Goal: Task Accomplishment & Management: Manage account settings

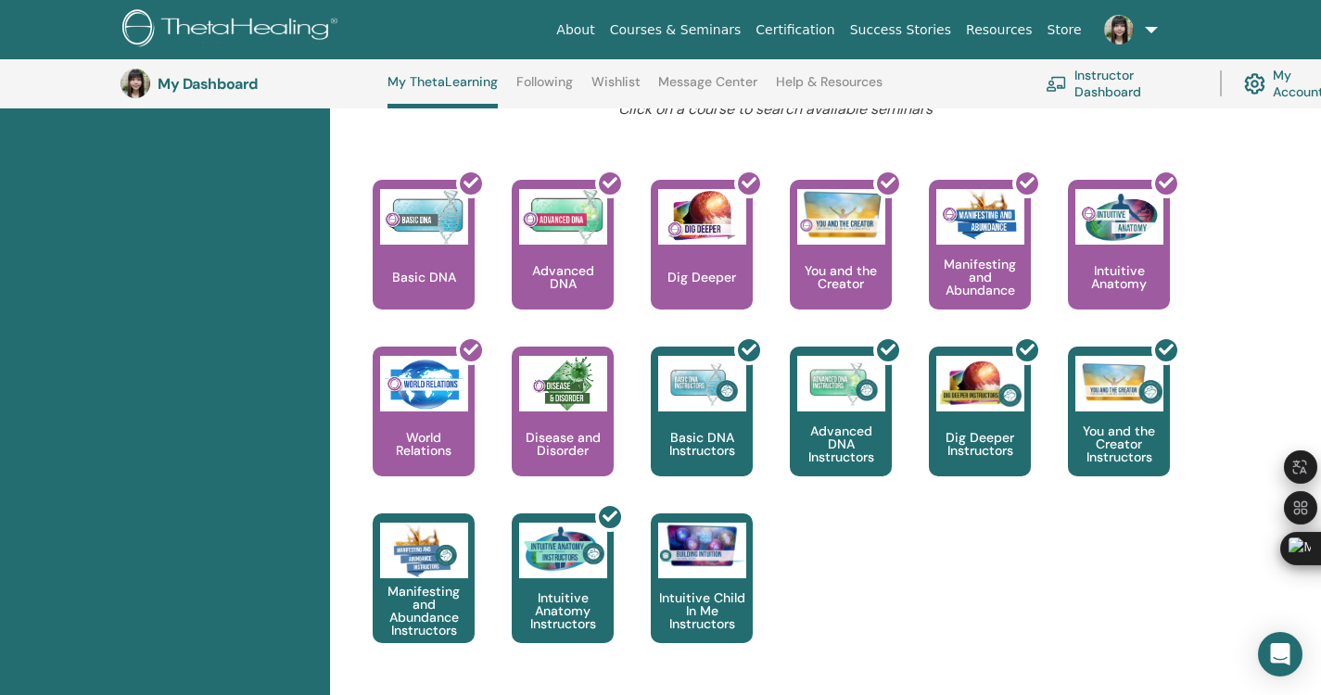
scroll to position [791, 0]
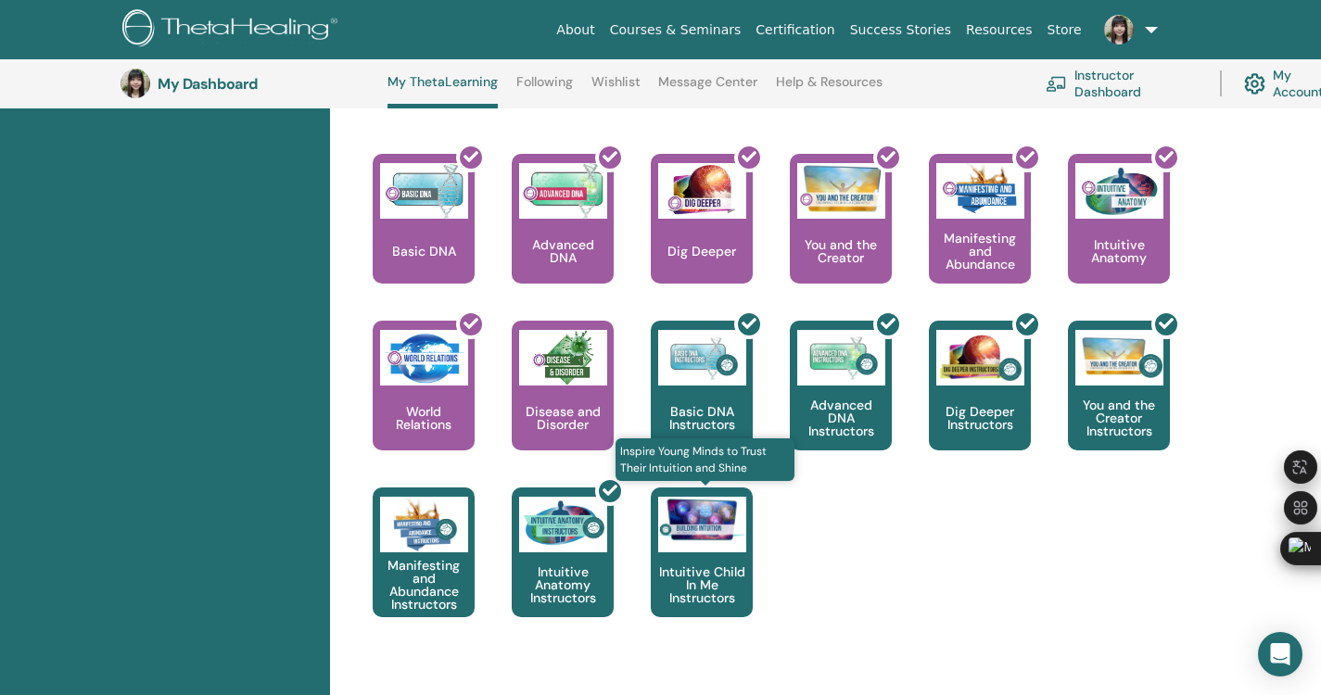
click at [706, 583] on p "Intuitive Child In Me Instructors" at bounding box center [702, 584] width 102 height 39
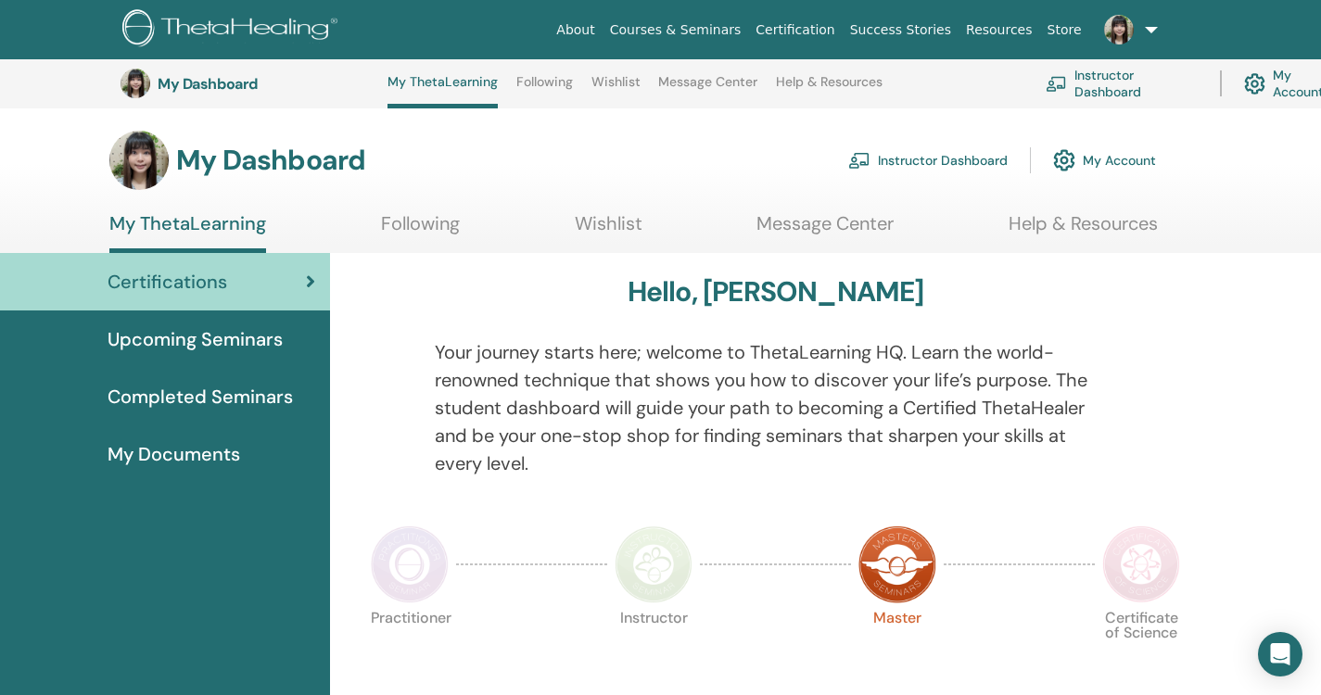
scroll to position [791, 0]
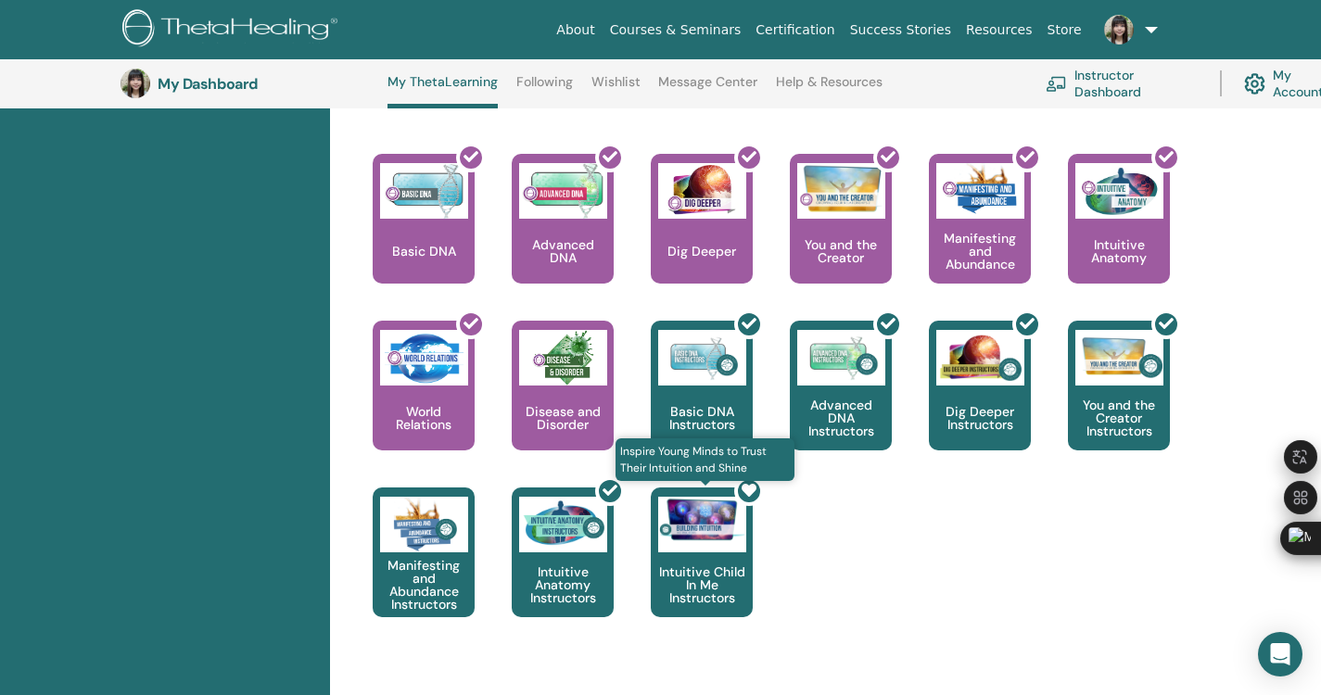
click at [745, 490] on icon at bounding box center [749, 490] width 15 height 15
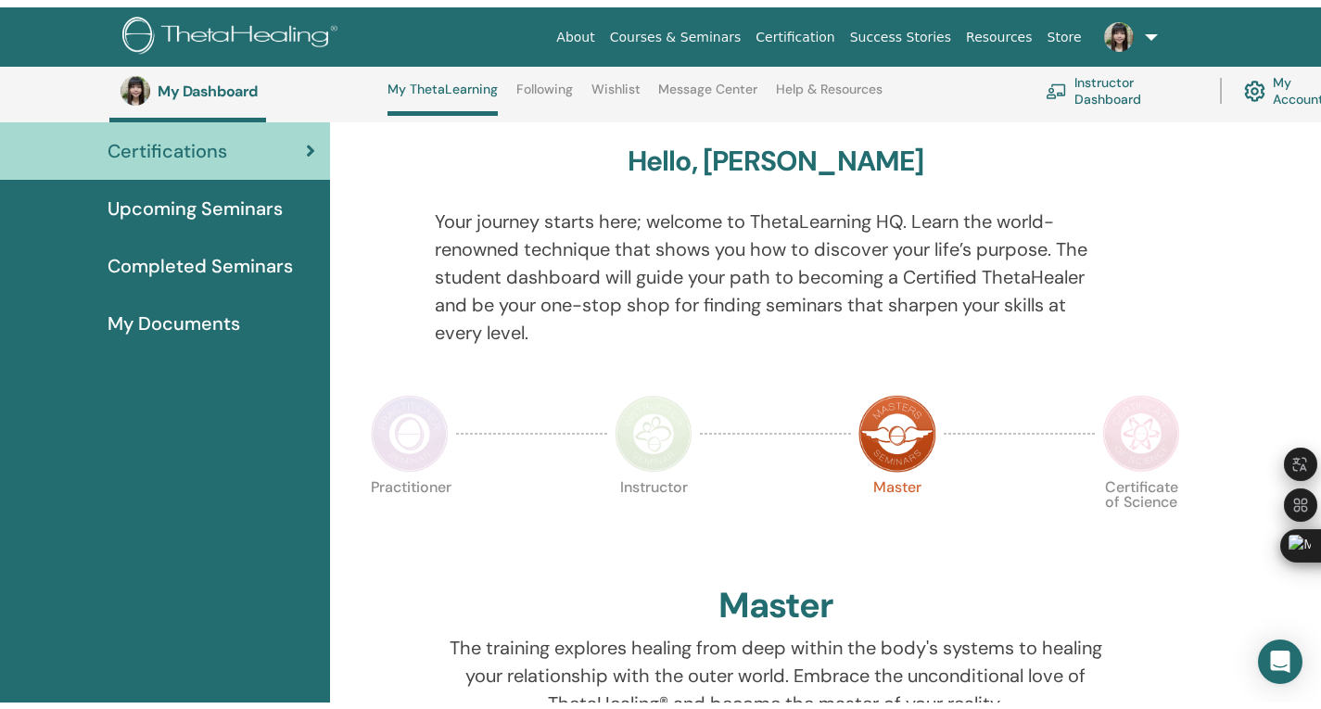
scroll to position [57, 0]
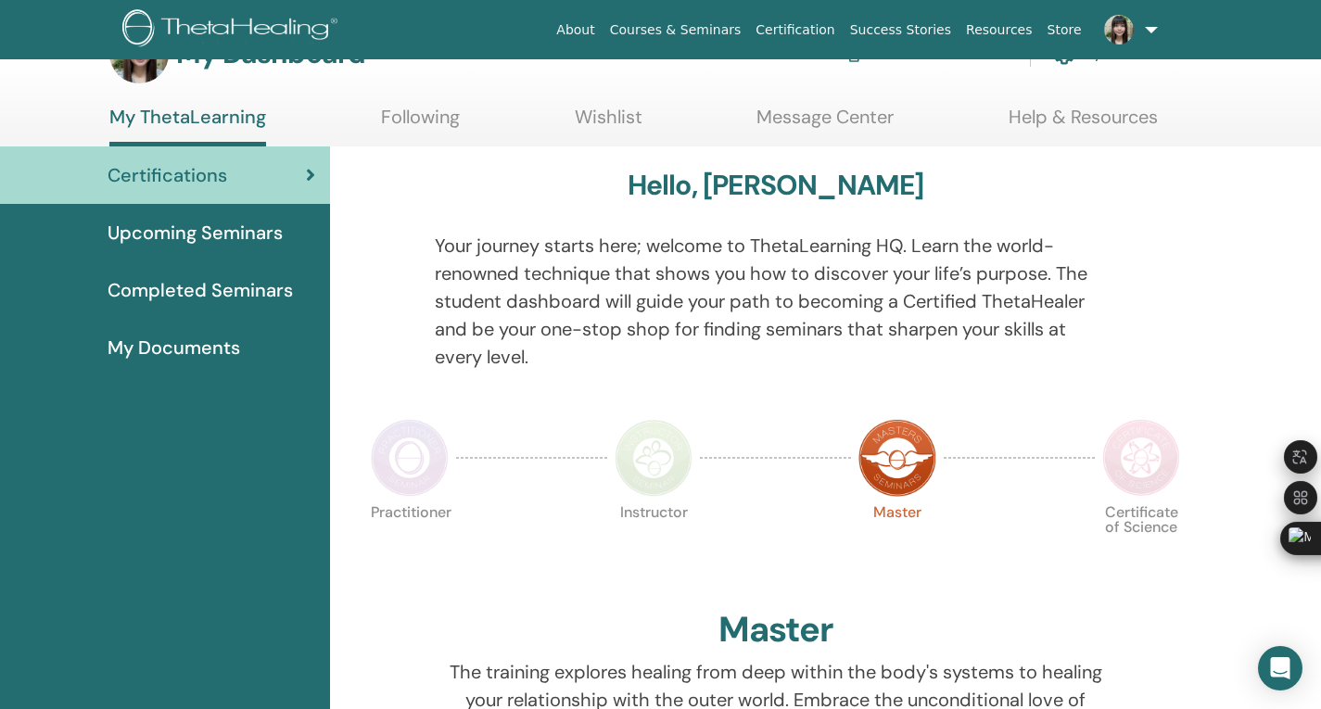
click at [1140, 453] on img at bounding box center [1141, 458] width 78 height 78
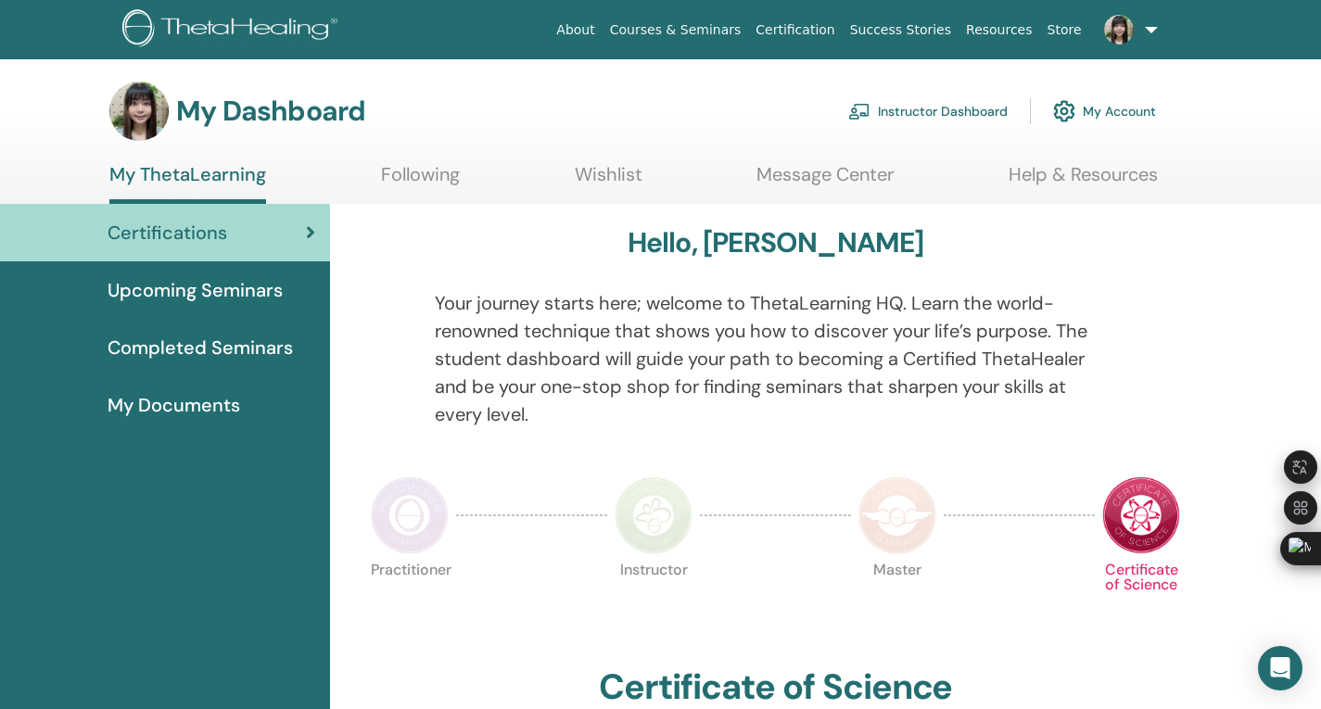
click at [180, 408] on span "My Documents" at bounding box center [174, 405] width 133 height 28
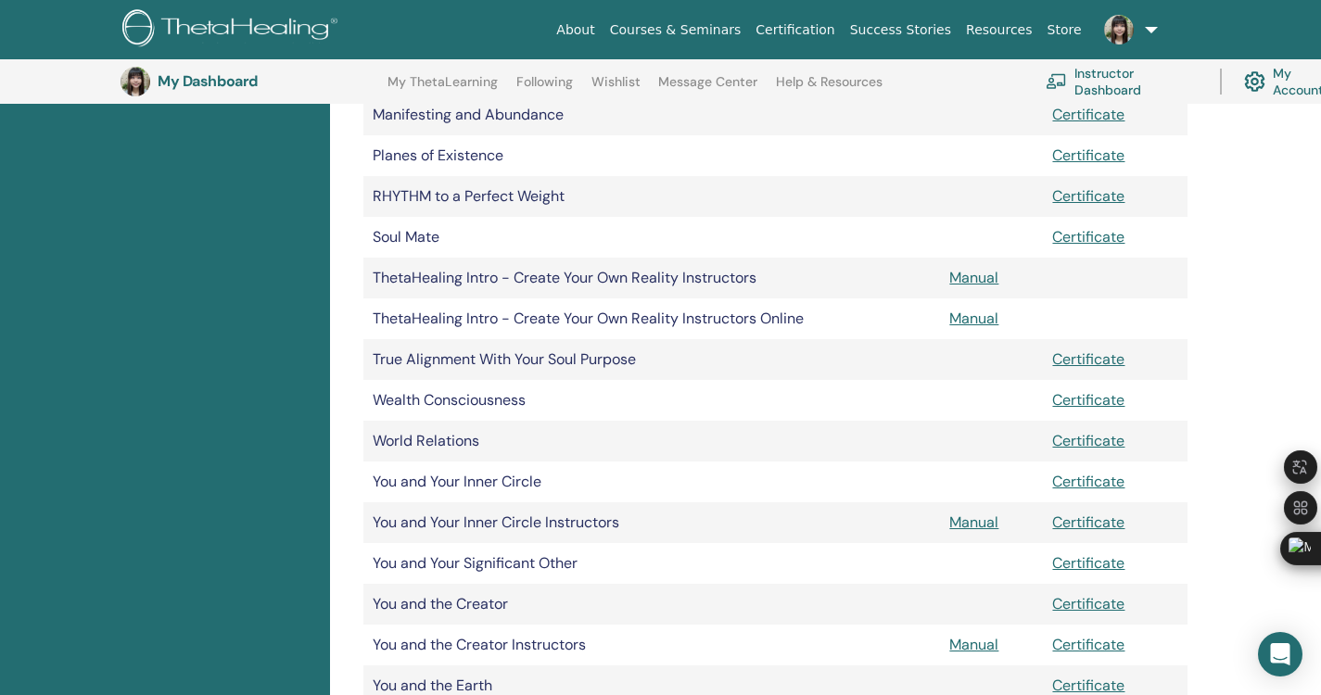
scroll to position [1064, 0]
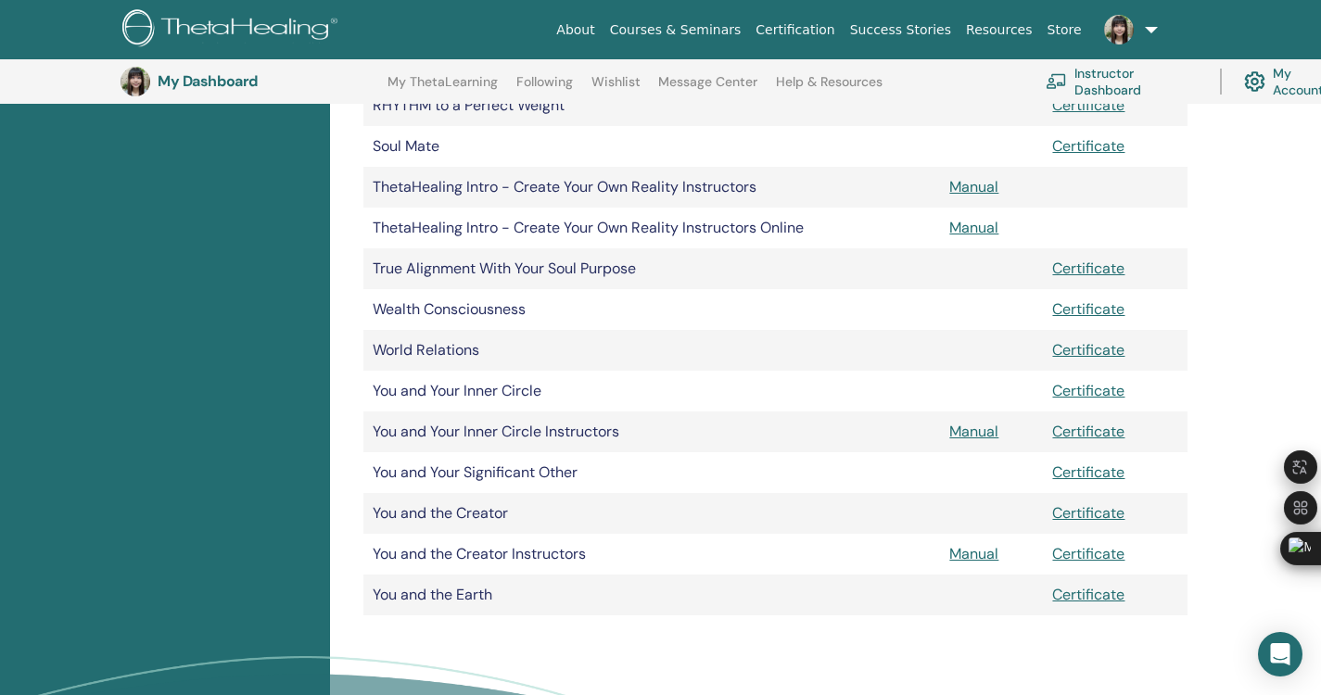
click at [1078, 585] on td "Certificate" at bounding box center [1115, 595] width 145 height 41
click at [1079, 600] on link "Certificate" at bounding box center [1088, 594] width 72 height 19
click at [1307, 681] on div at bounding box center [1307, 681] width 0 height 0
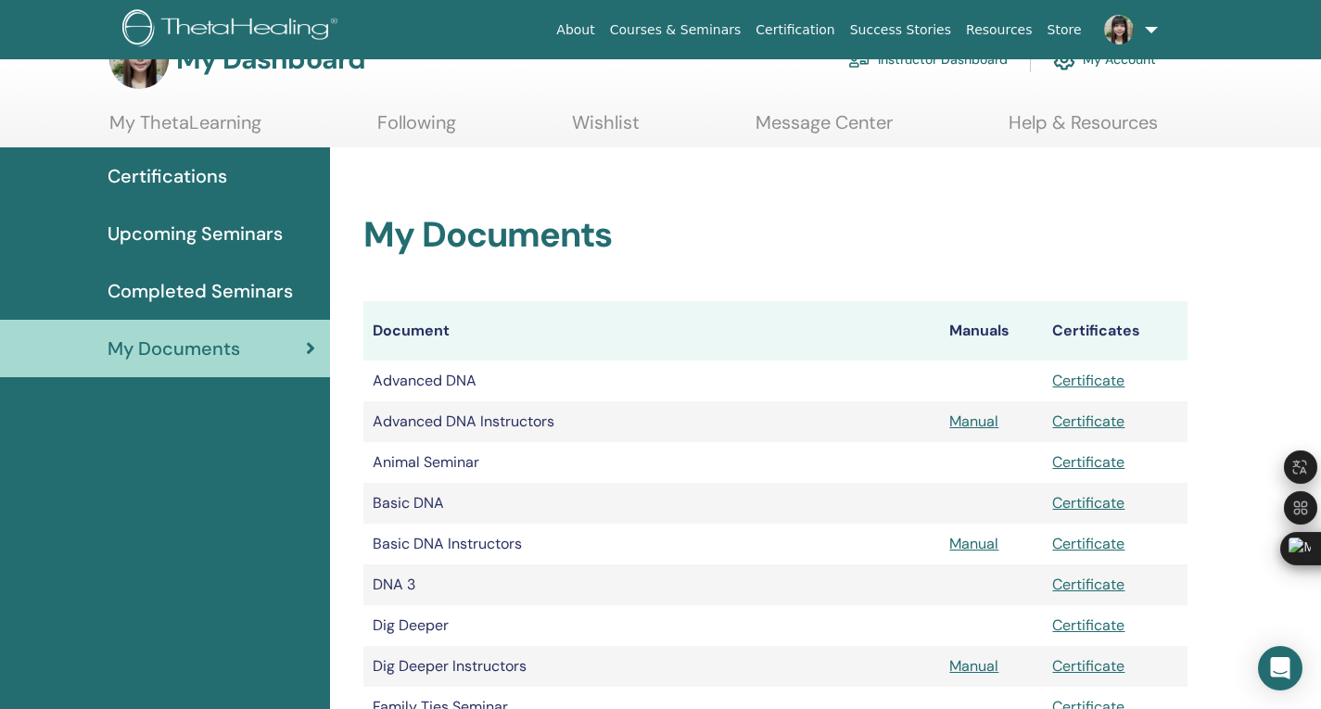
scroll to position [0, 0]
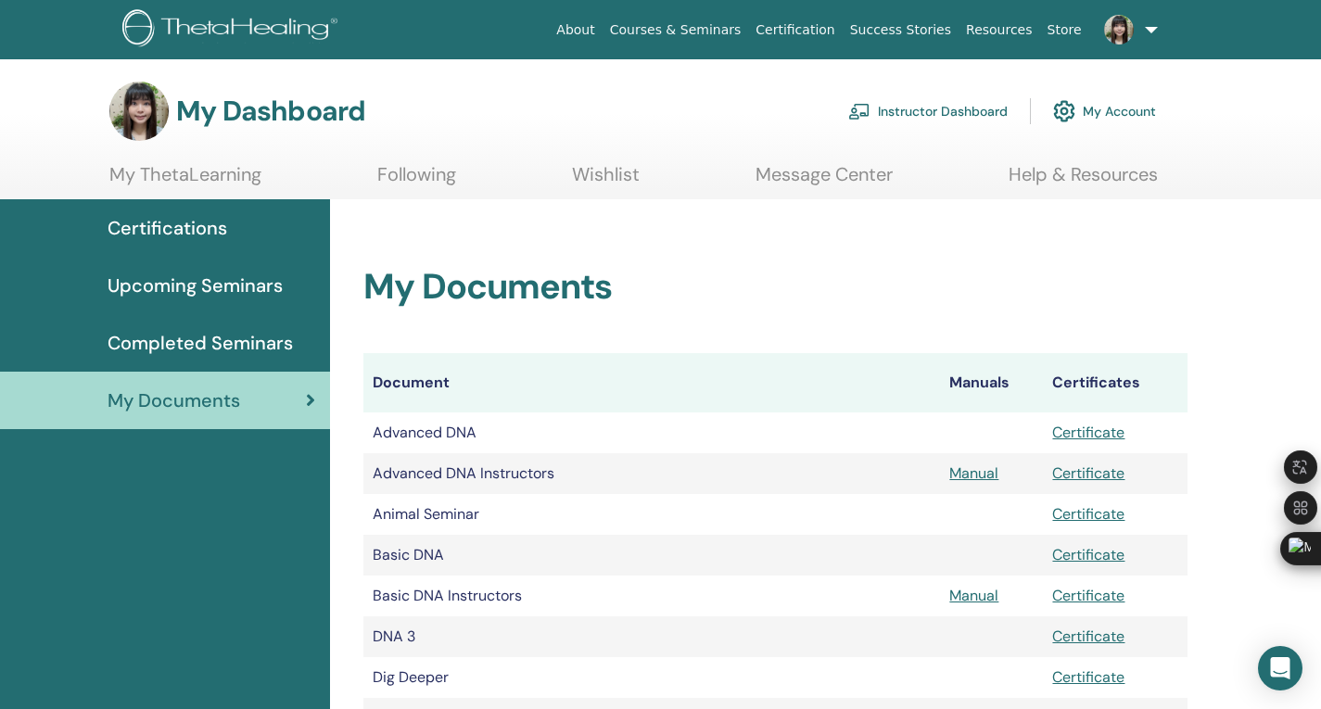
click at [958, 119] on link "Instructor Dashboard" at bounding box center [927, 111] width 159 height 41
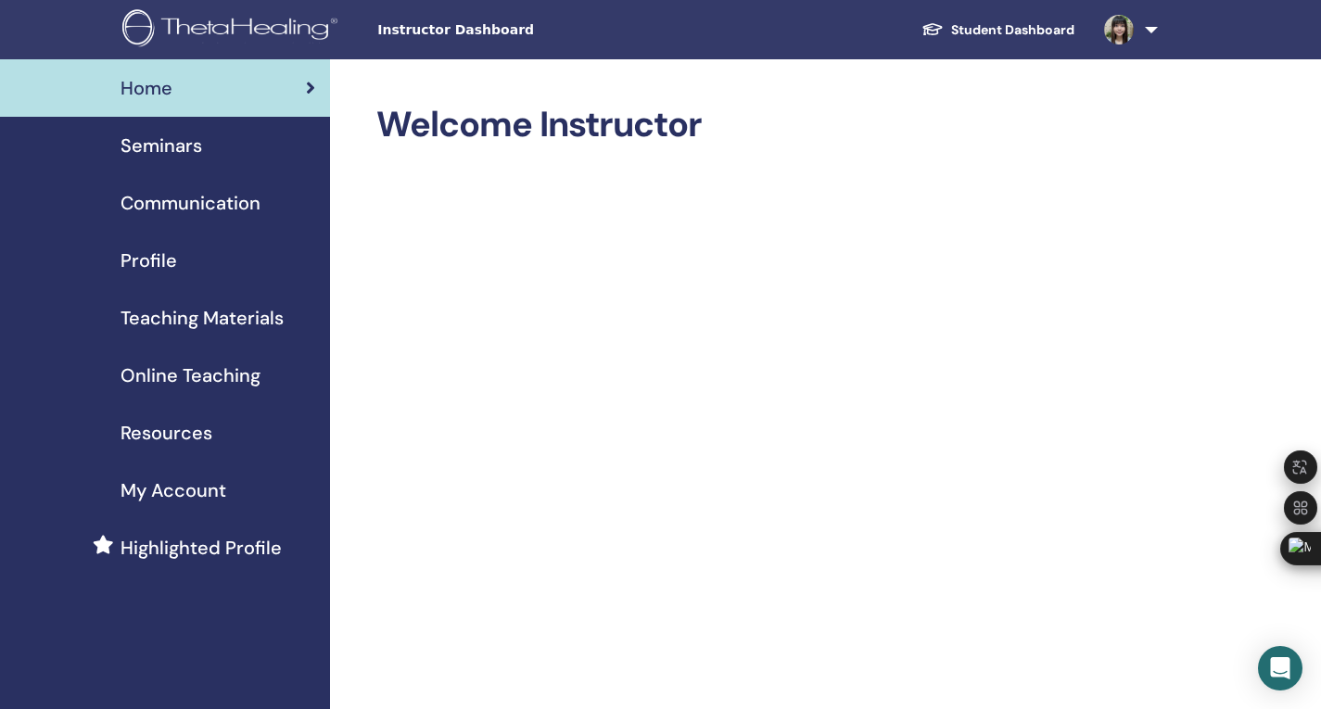
click at [201, 551] on span "Highlighted Profile" at bounding box center [200, 548] width 161 height 28
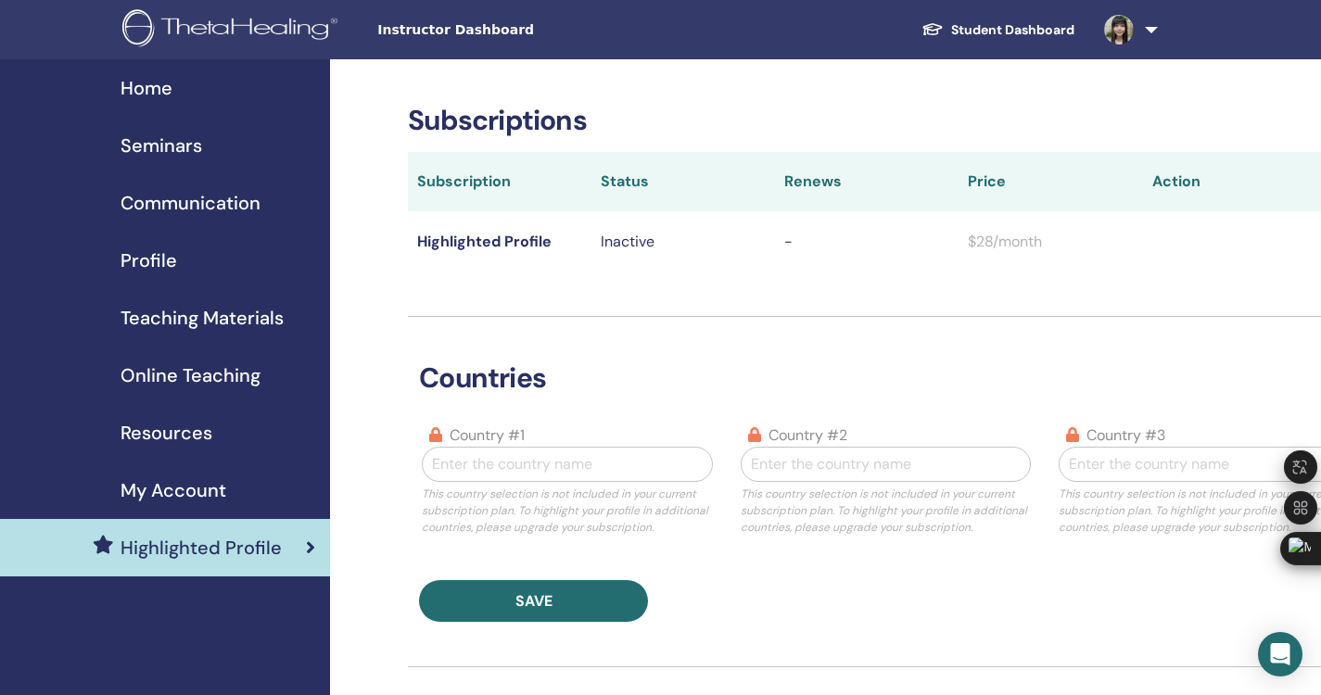
click at [630, 245] on p "Inactive" at bounding box center [683, 242] width 165 height 22
click at [487, 248] on td "Highlighted Profile" at bounding box center [500, 241] width 184 height 60
click at [158, 494] on span "My Account" at bounding box center [173, 490] width 106 height 28
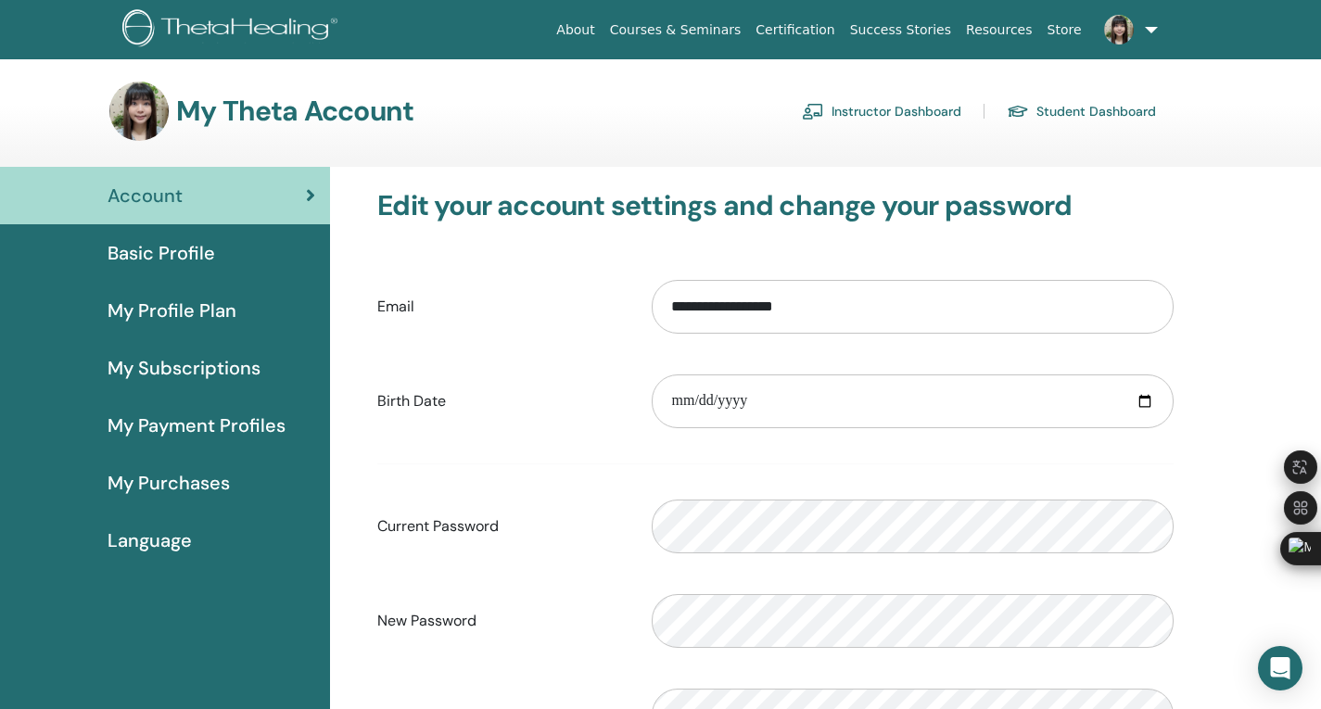
click at [195, 428] on span "My Payment Profiles" at bounding box center [197, 426] width 178 height 28
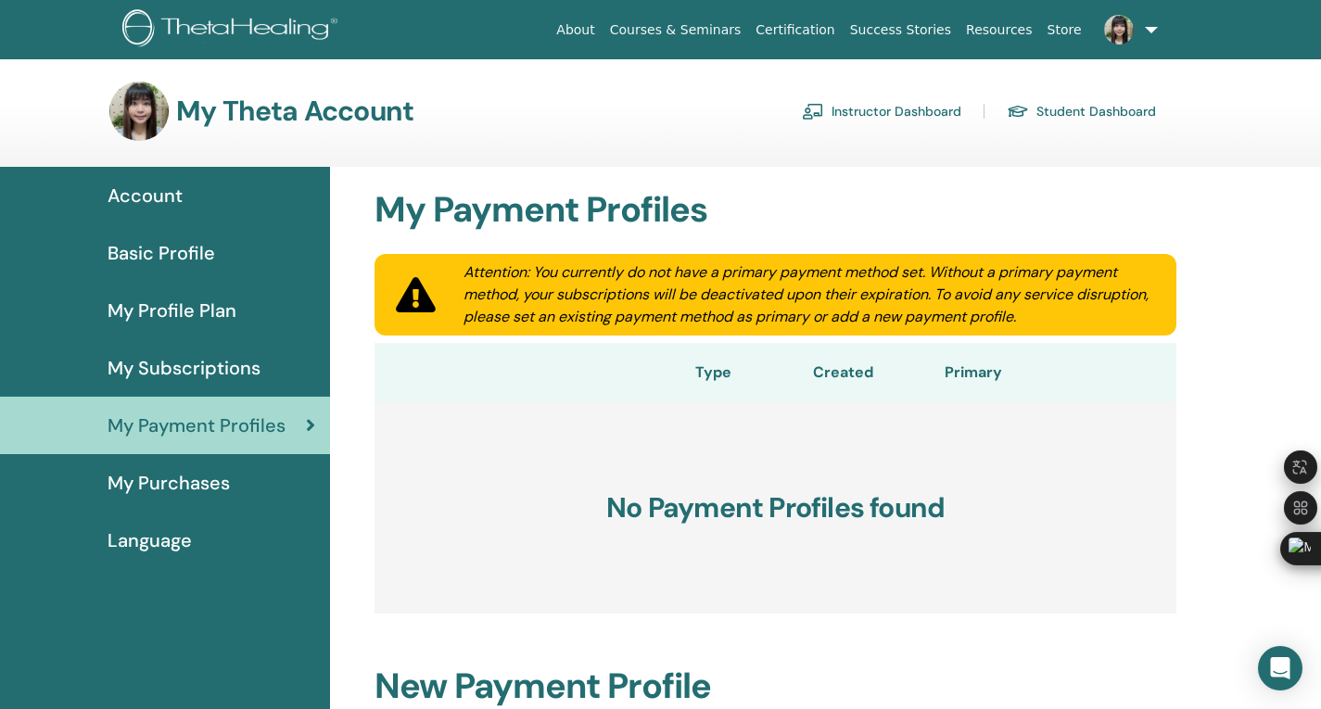
click at [176, 375] on span "My Subscriptions" at bounding box center [184, 368] width 153 height 28
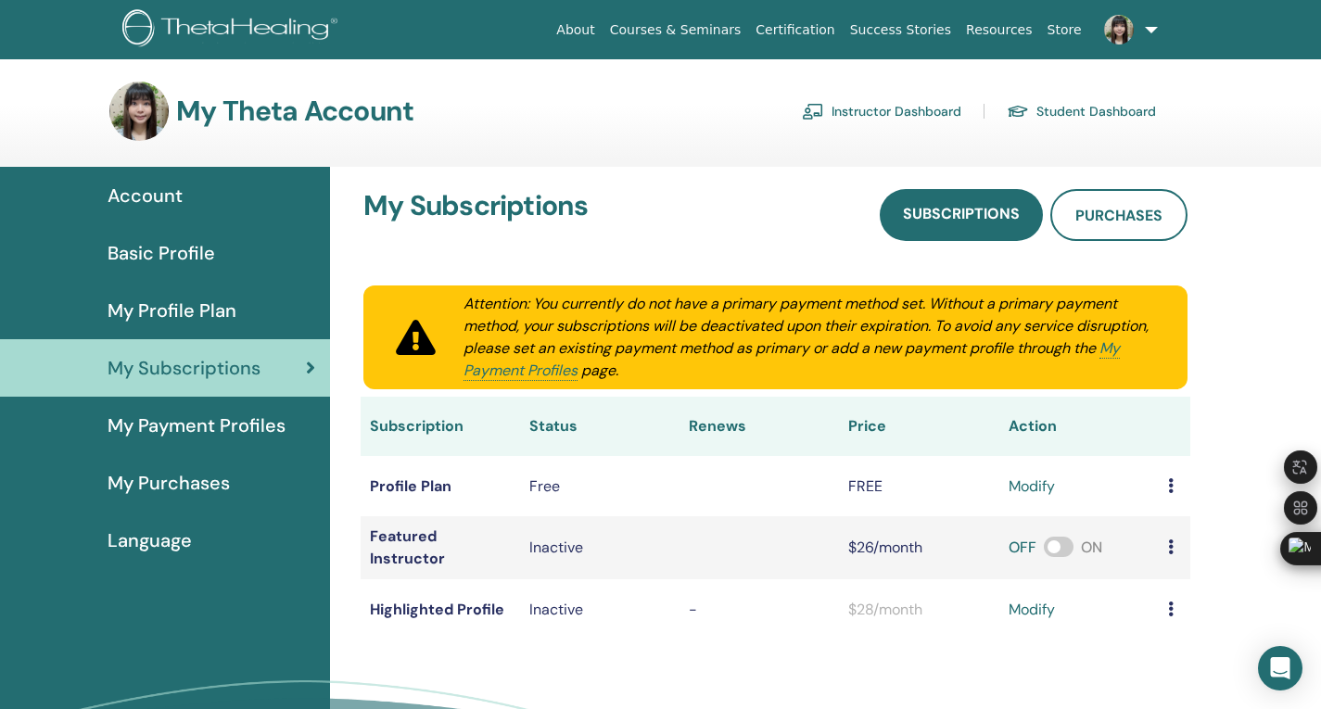
click at [1038, 611] on link "modify" at bounding box center [1031, 610] width 46 height 22
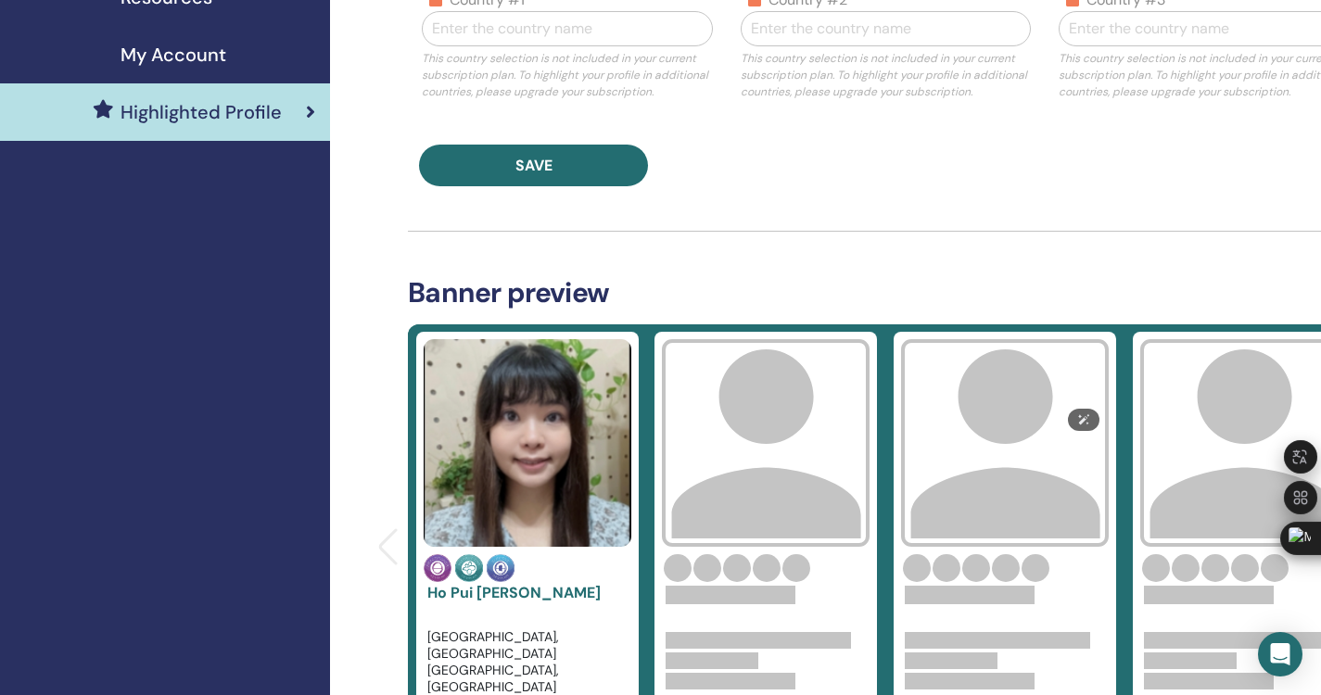
scroll to position [556, 0]
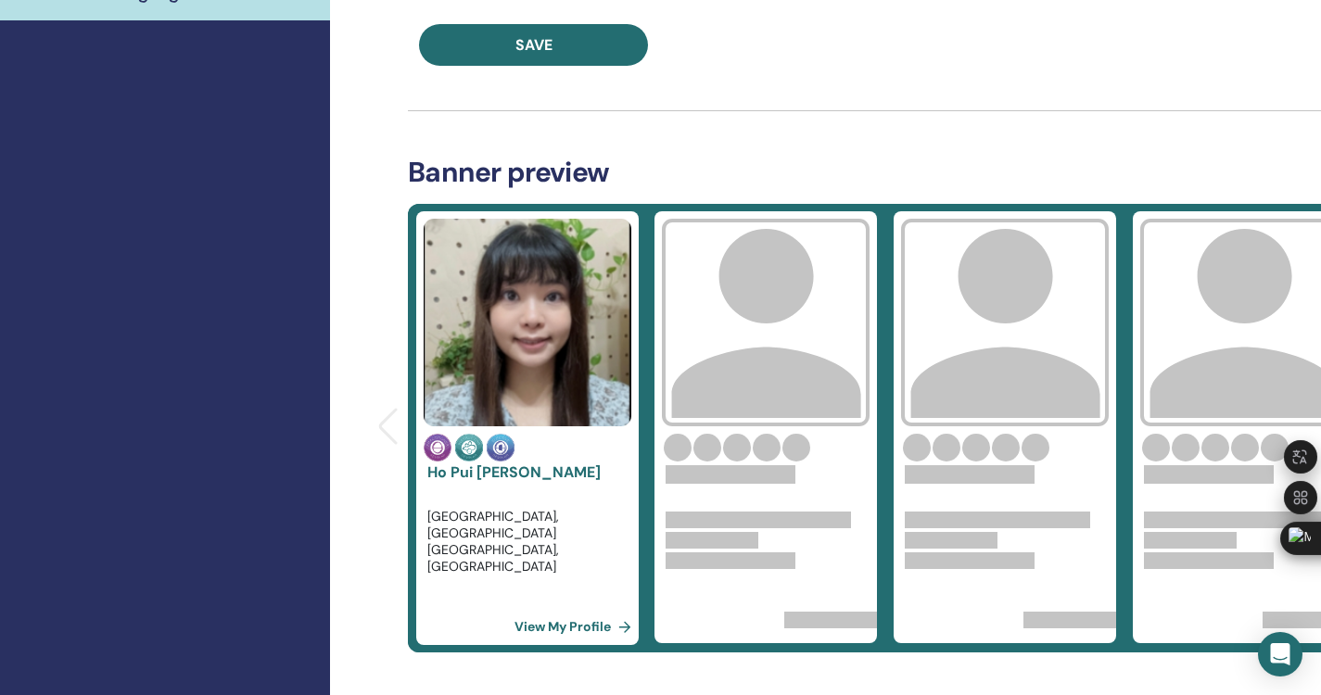
click at [595, 627] on link "View My Profile" at bounding box center [576, 626] width 124 height 37
